Goal: Find specific page/section: Find specific page/section

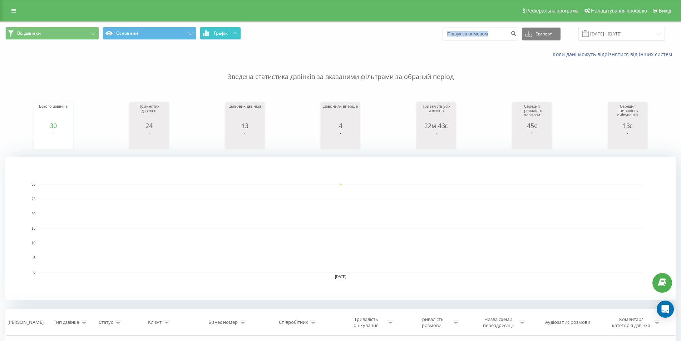
click at [215, 34] on span "Графік" at bounding box center [221, 33] width 14 height 5
click at [229, 31] on button "Графік" at bounding box center [220, 33] width 41 height 13
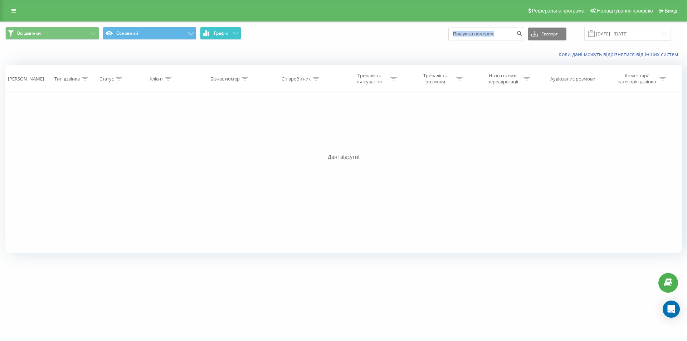
click at [229, 31] on button "Графік" at bounding box center [220, 33] width 41 height 13
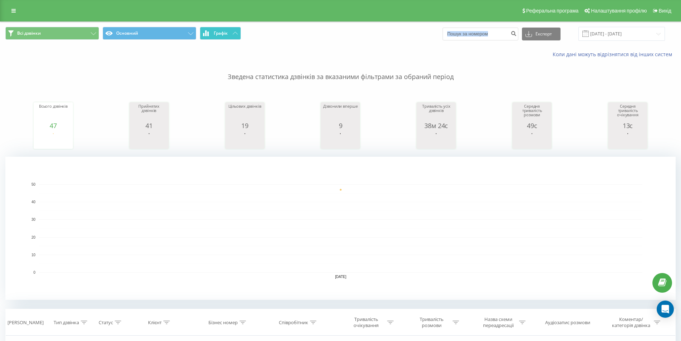
click at [234, 35] on button "Графік" at bounding box center [220, 33] width 41 height 13
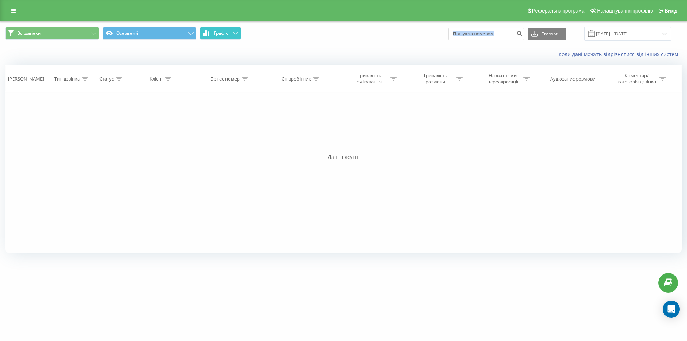
click at [234, 35] on button "Графік" at bounding box center [220, 33] width 41 height 13
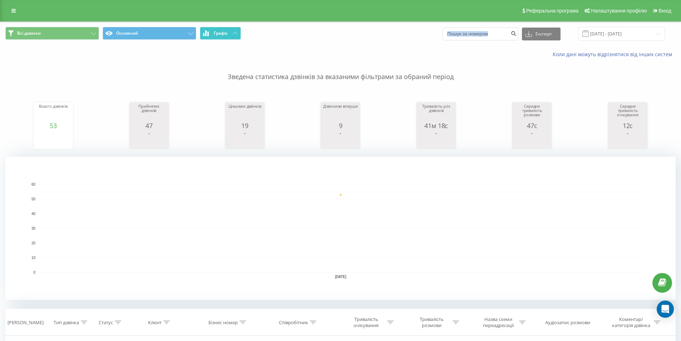
click at [213, 33] on button "Графік" at bounding box center [220, 33] width 41 height 13
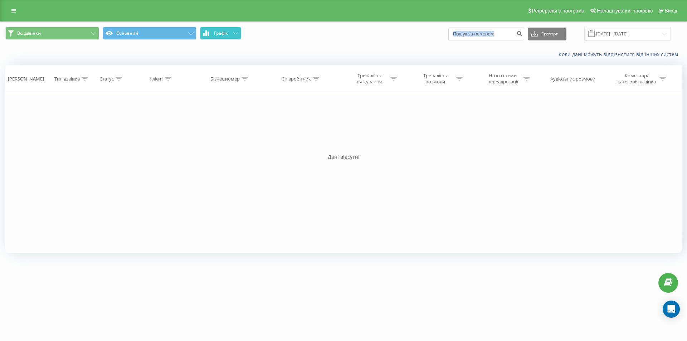
click at [213, 33] on button "Графік" at bounding box center [220, 33] width 41 height 13
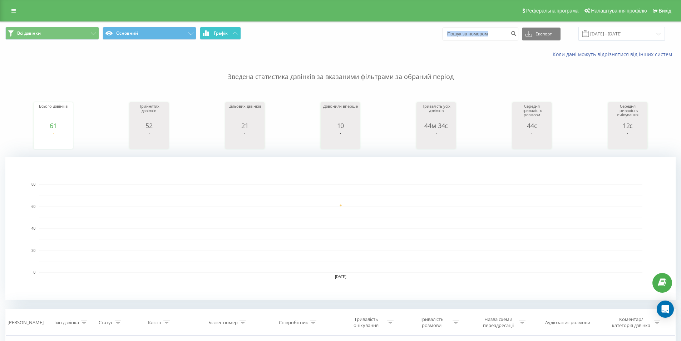
click at [217, 33] on span "Графік" at bounding box center [221, 33] width 14 height 5
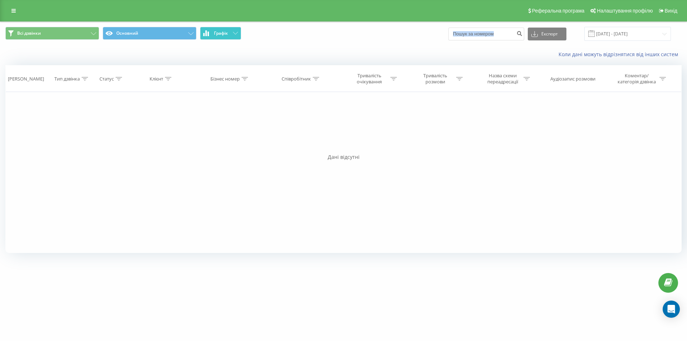
click at [217, 33] on span "Графік" at bounding box center [221, 33] width 14 height 5
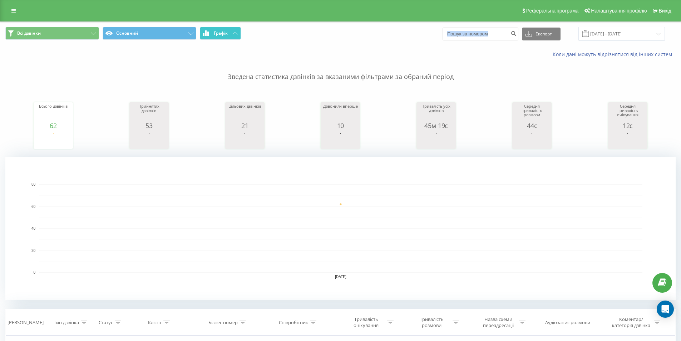
click at [220, 34] on span "Графік" at bounding box center [221, 33] width 14 height 5
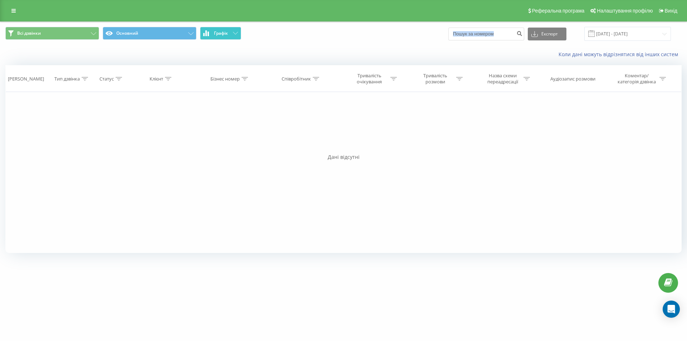
click at [220, 34] on span "Графік" at bounding box center [221, 33] width 14 height 5
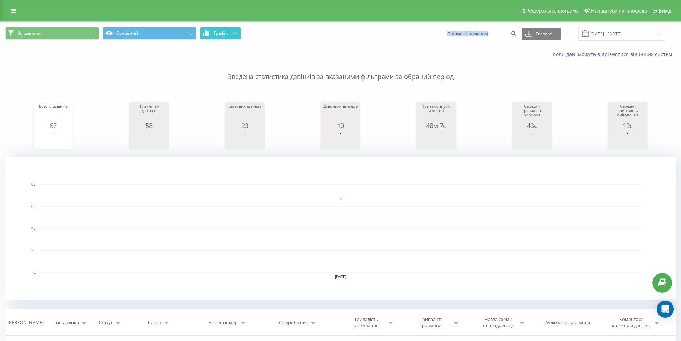
click at [224, 32] on span "Графік" at bounding box center [221, 33] width 14 height 5
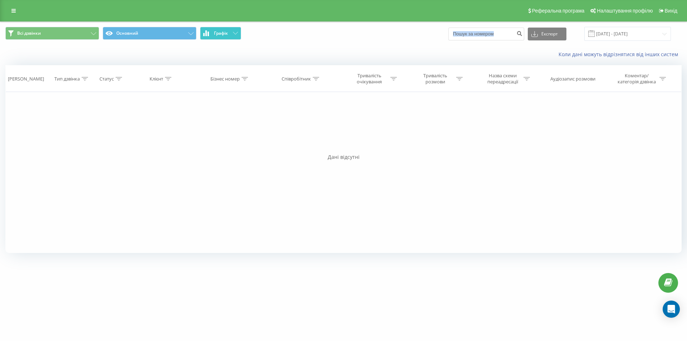
click at [224, 32] on span "Графік" at bounding box center [221, 33] width 14 height 5
